Goal: Check status

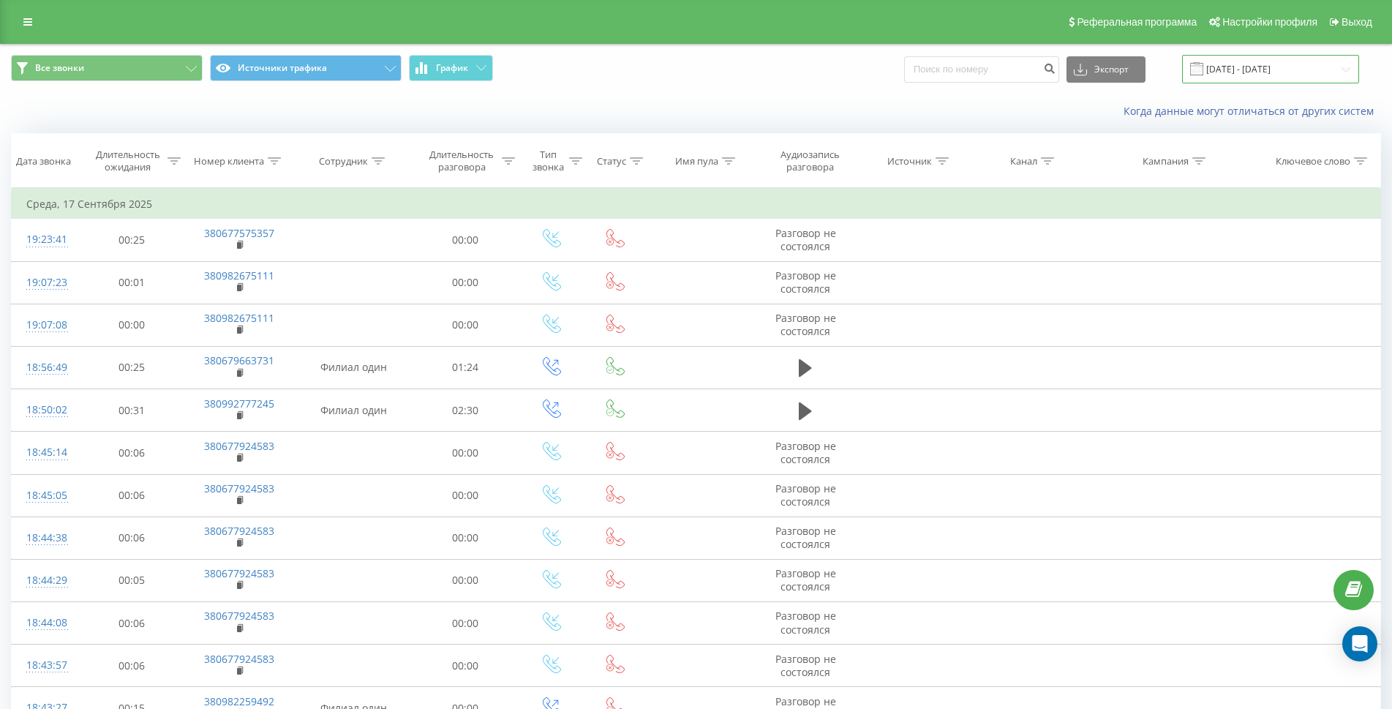
click at [1257, 67] on input "[DATE] - [DATE]" at bounding box center [1270, 69] width 177 height 29
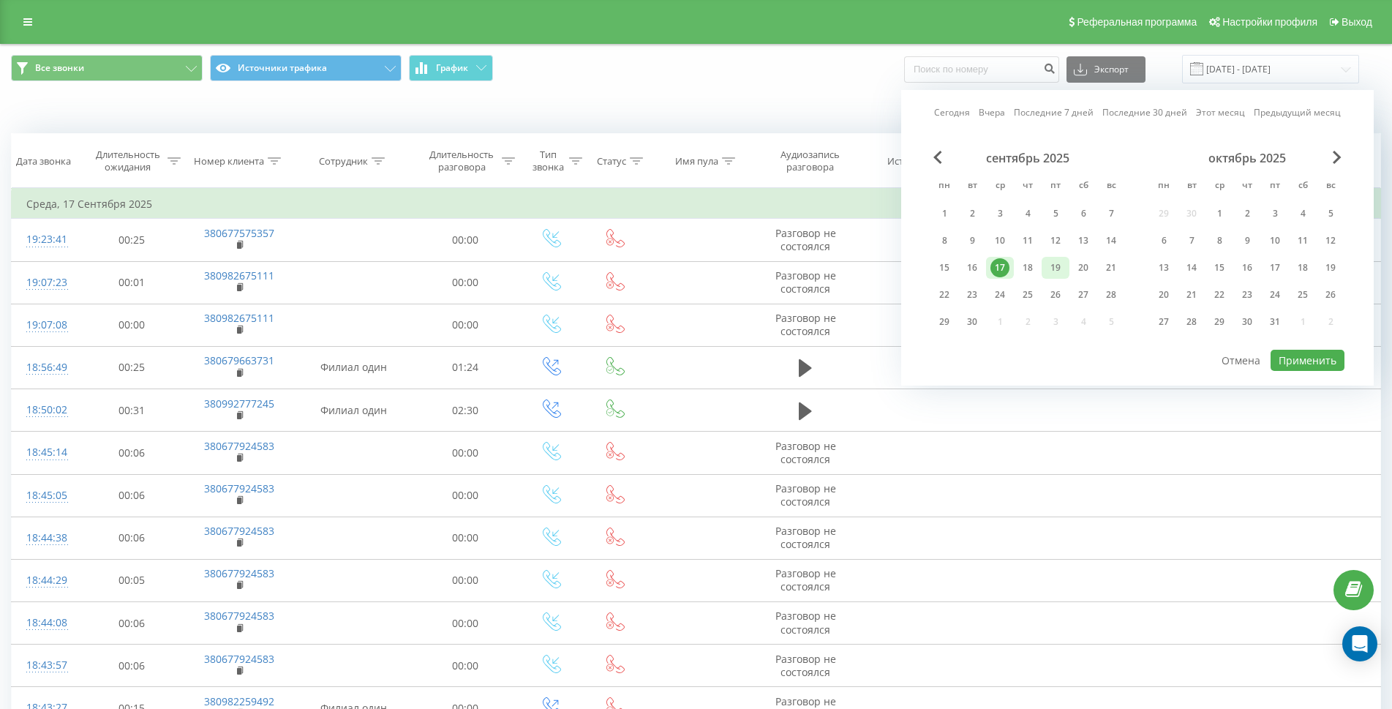
click at [1057, 265] on div "19" at bounding box center [1055, 267] width 19 height 19
drag, startPoint x: 1078, startPoint y: 271, endPoint x: 1127, endPoint y: 302, distance: 58.2
click at [1079, 271] on div "20" at bounding box center [1083, 267] width 19 height 19
click at [1293, 358] on button "Применить" at bounding box center [1308, 360] width 74 height 21
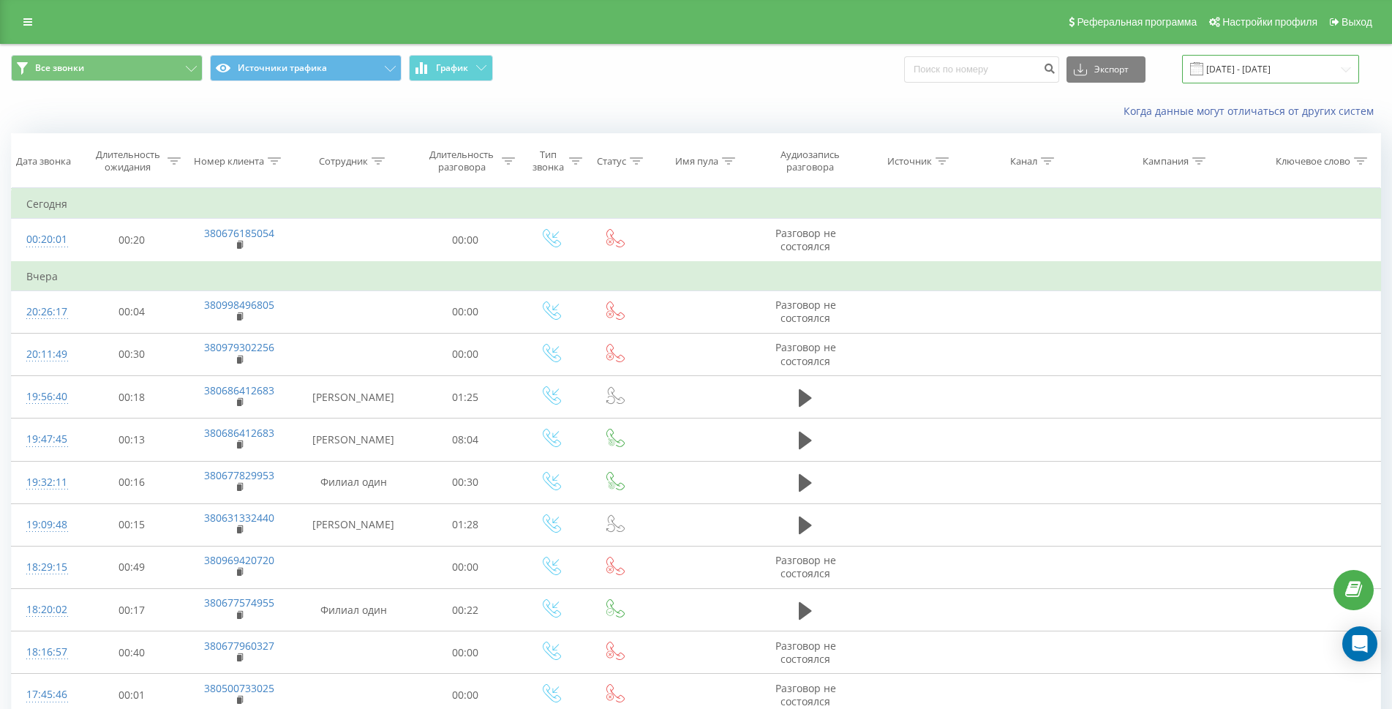
click at [1257, 72] on input "[DATE] - [DATE]" at bounding box center [1270, 69] width 177 height 29
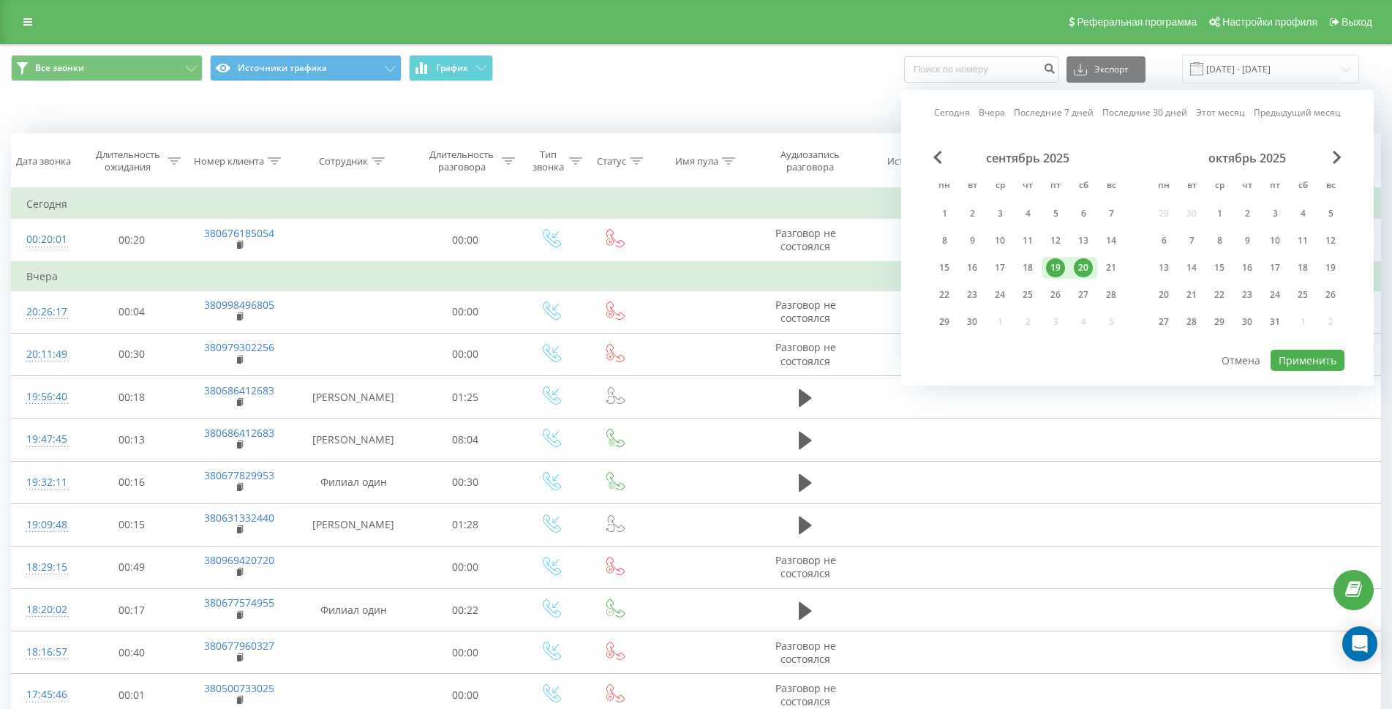
click at [1076, 265] on div "20" at bounding box center [1083, 267] width 19 height 19
click at [1292, 365] on button "Применить" at bounding box center [1308, 360] width 74 height 21
type input "[DATE] - [DATE]"
